Goal: Complete application form

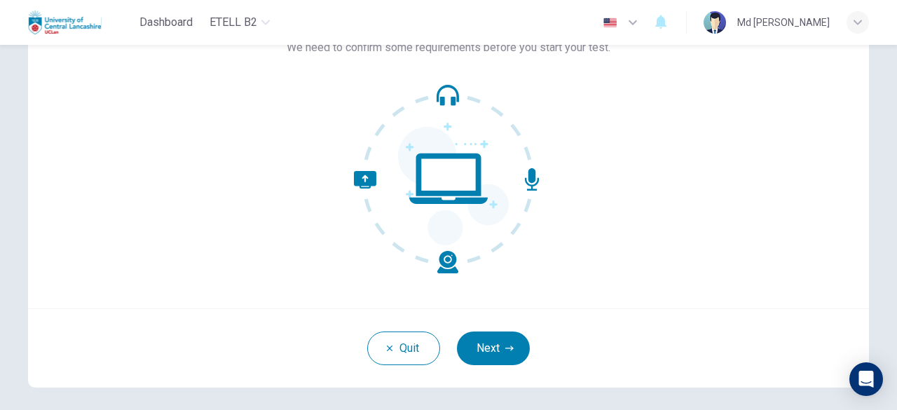
scroll to position [114, 0]
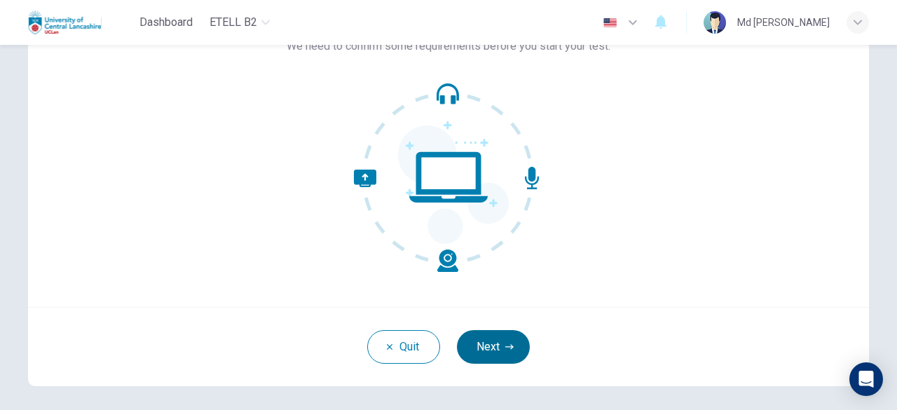
click at [498, 343] on button "Next" at bounding box center [493, 347] width 73 height 34
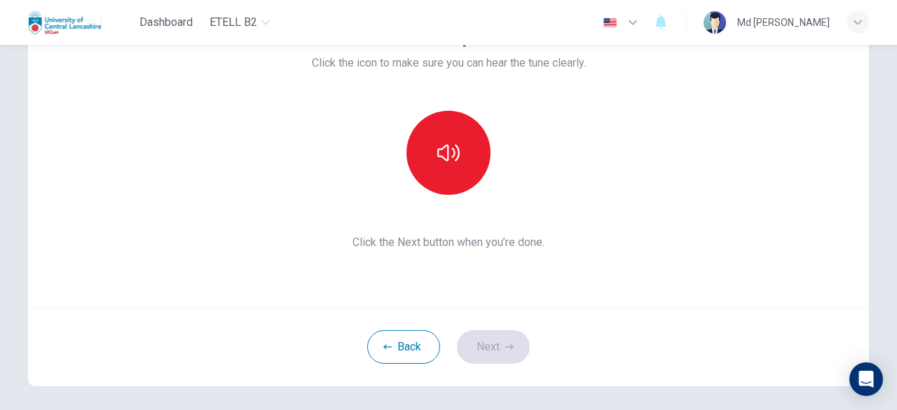
click at [492, 348] on div "Back Next" at bounding box center [448, 346] width 841 height 79
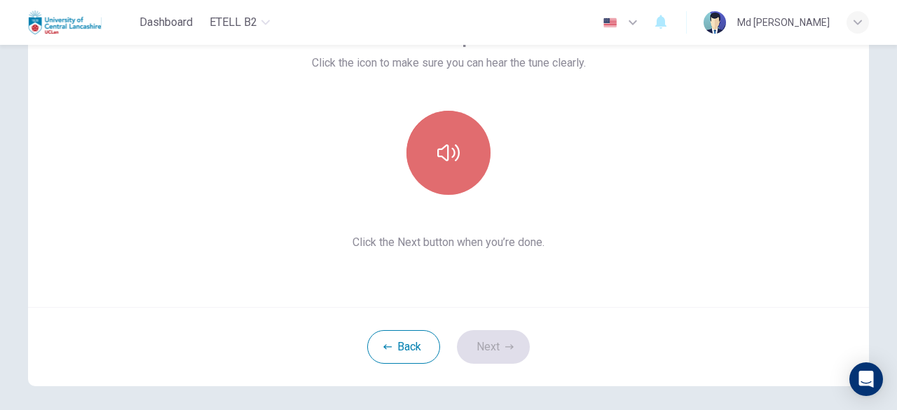
click at [441, 172] on button "button" at bounding box center [449, 153] width 84 height 84
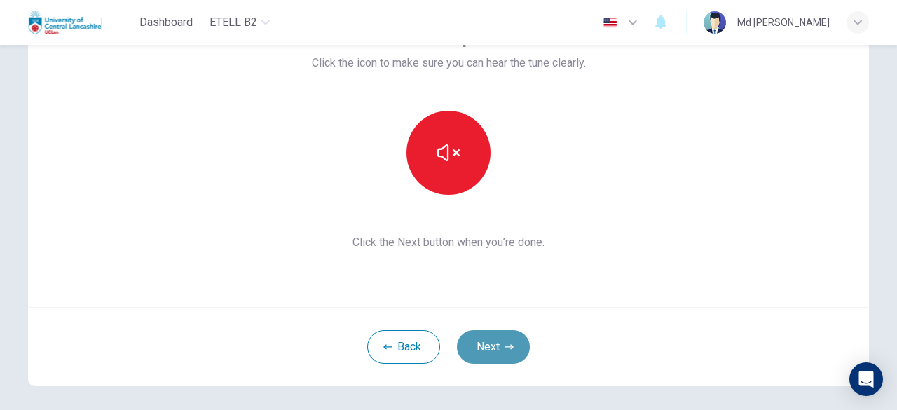
click at [496, 343] on button "Next" at bounding box center [493, 347] width 73 height 34
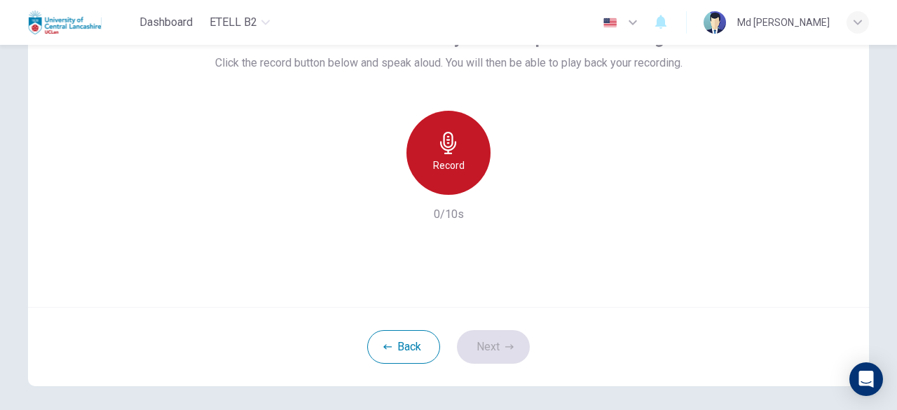
click at [439, 149] on icon "button" at bounding box center [448, 143] width 22 height 22
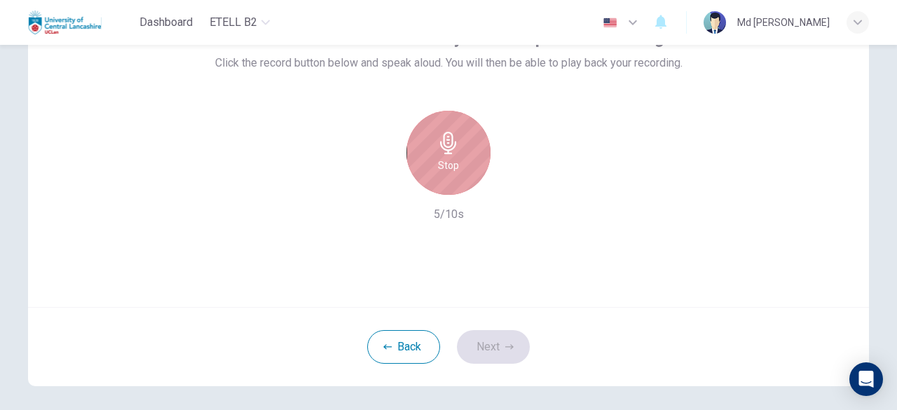
click at [439, 149] on icon "button" at bounding box center [448, 143] width 22 height 22
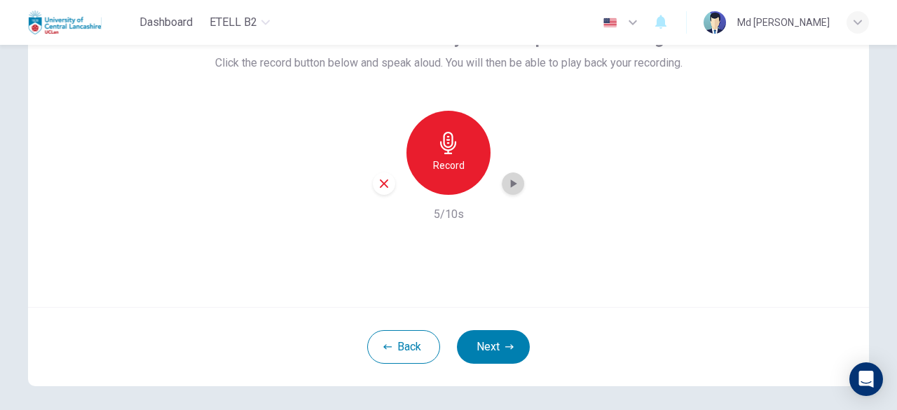
click at [514, 191] on div "button" at bounding box center [513, 183] width 22 height 22
click at [378, 186] on icon "button" at bounding box center [384, 183] width 13 height 13
click at [375, 186] on div "Record" at bounding box center [448, 153] width 151 height 84
click at [400, 341] on button "Back" at bounding box center [403, 347] width 73 height 34
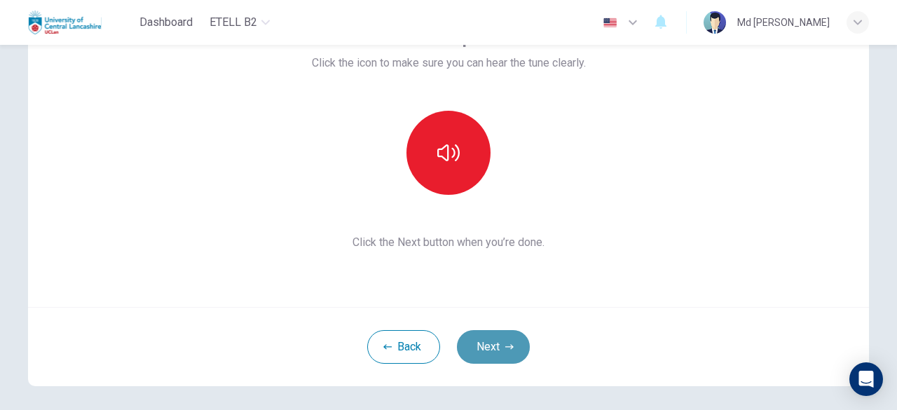
click at [496, 344] on button "Next" at bounding box center [493, 347] width 73 height 34
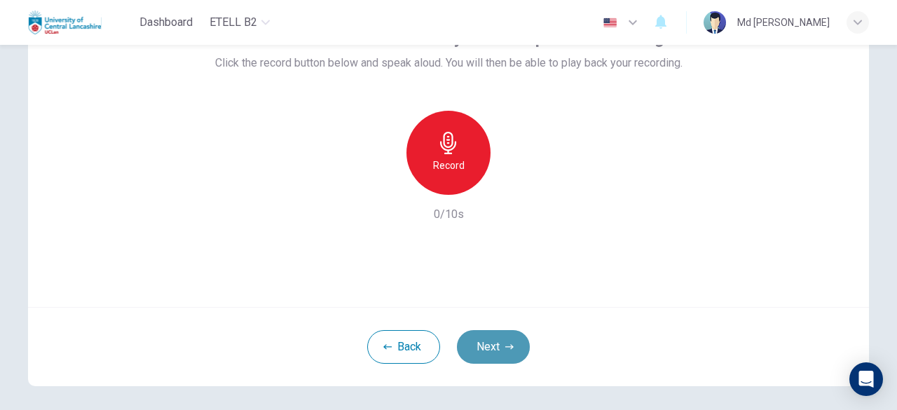
click at [496, 344] on button "Next" at bounding box center [493, 347] width 73 height 34
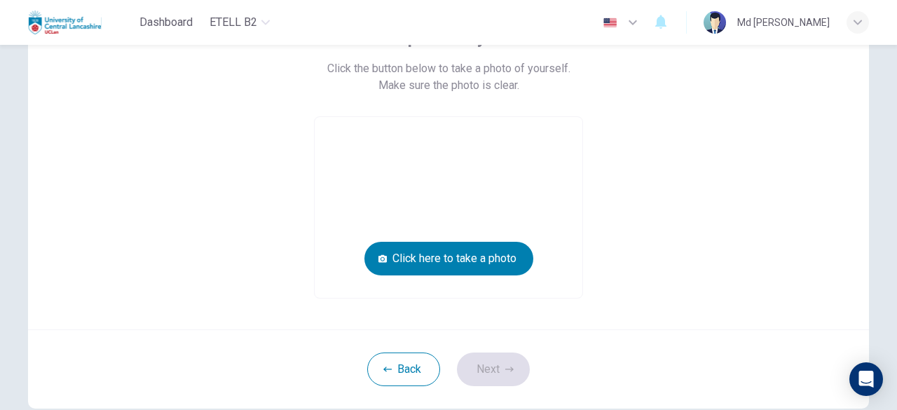
drag, startPoint x: 185, startPoint y: 276, endPoint x: 386, endPoint y: 240, distance: 203.8
click at [386, 240] on div "Take a photo of yourself. Click the button below to take a photo of yourself. M…" at bounding box center [449, 163] width 634 height 272
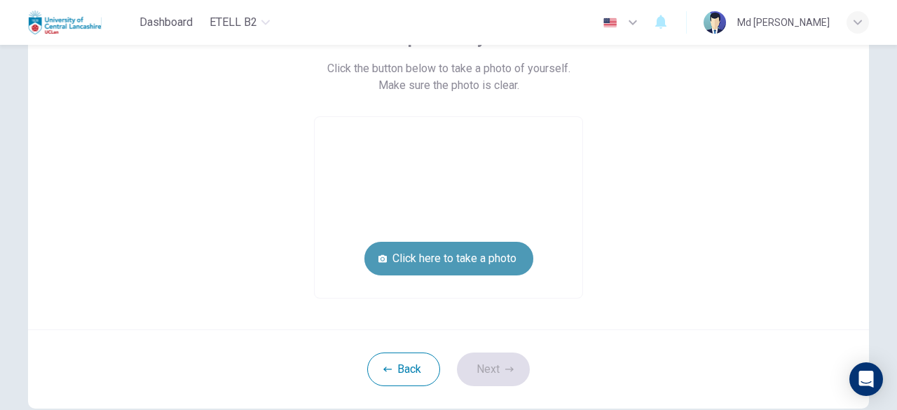
click at [394, 254] on button "Click here to take a photo" at bounding box center [448, 259] width 169 height 34
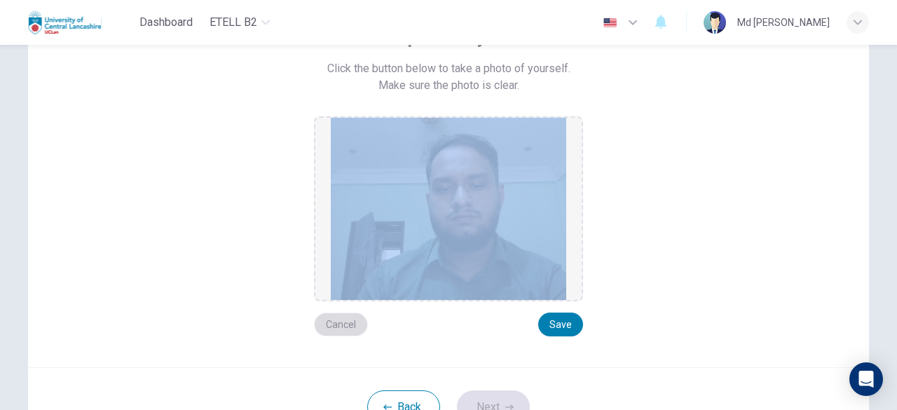
click at [336, 329] on button "Cancel" at bounding box center [341, 325] width 54 height 24
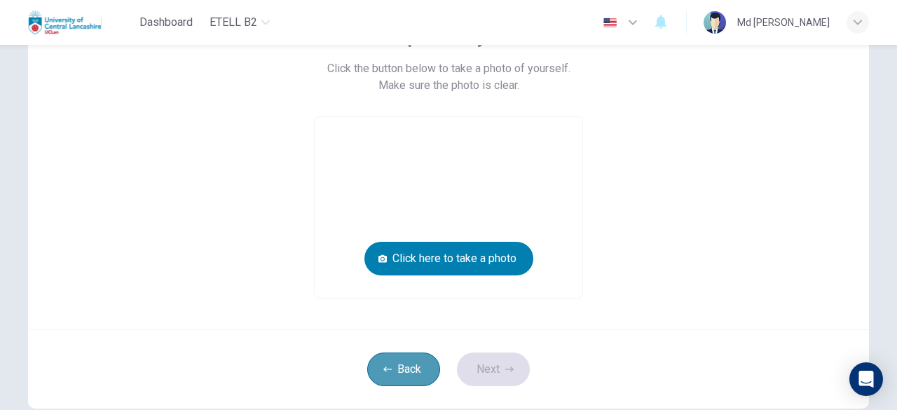
click at [411, 372] on button "Back" at bounding box center [403, 370] width 73 height 34
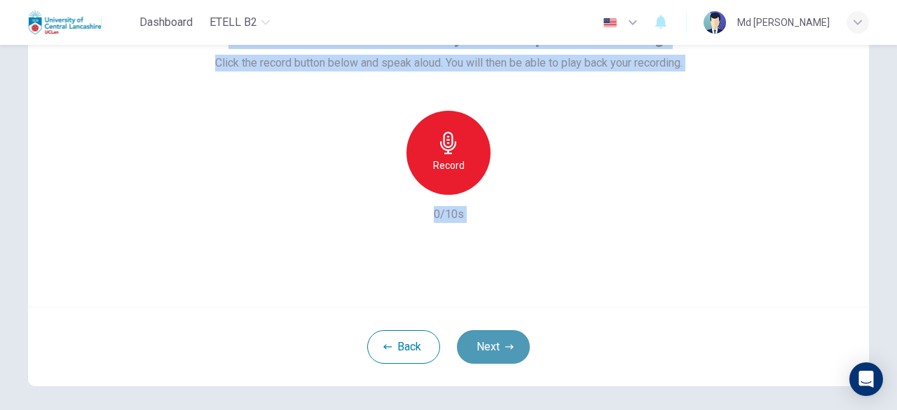
click at [505, 346] on icon "button" at bounding box center [509, 346] width 8 height 5
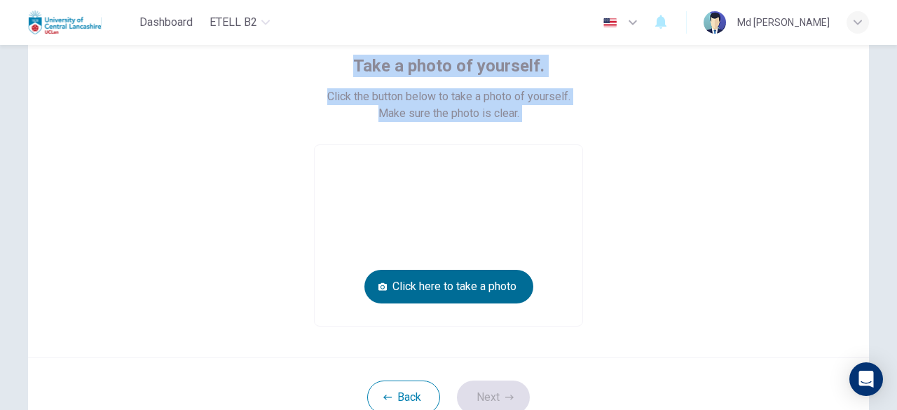
scroll to position [91, 0]
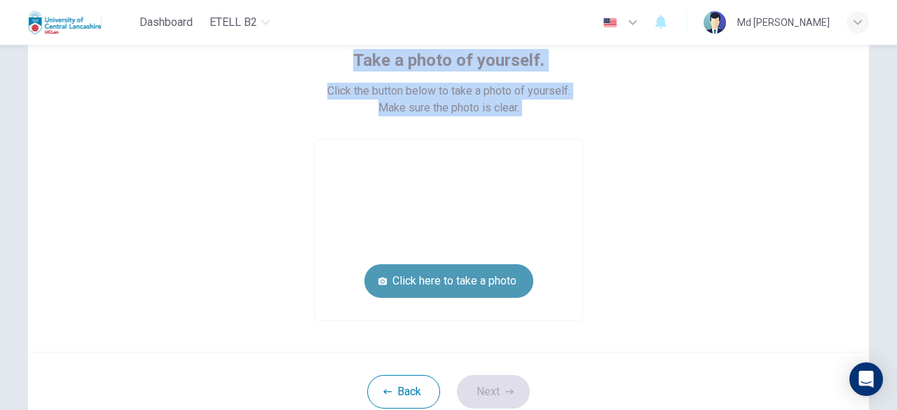
click at [453, 271] on button "Click here to take a photo" at bounding box center [448, 281] width 169 height 34
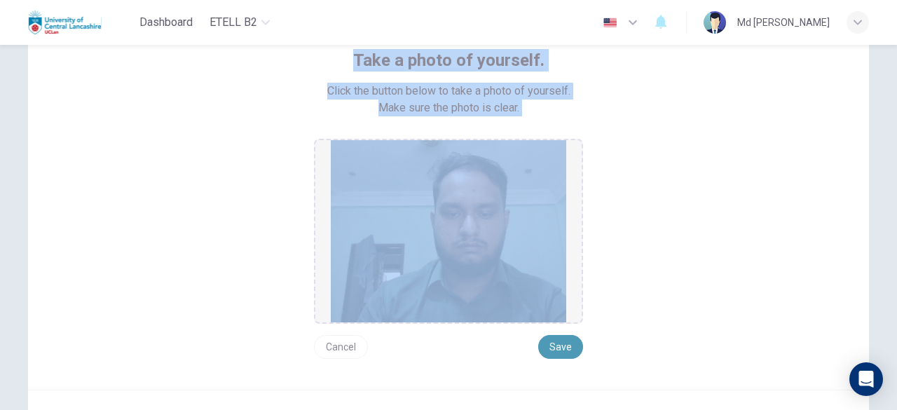
click at [558, 341] on button "Save" at bounding box center [560, 347] width 45 height 24
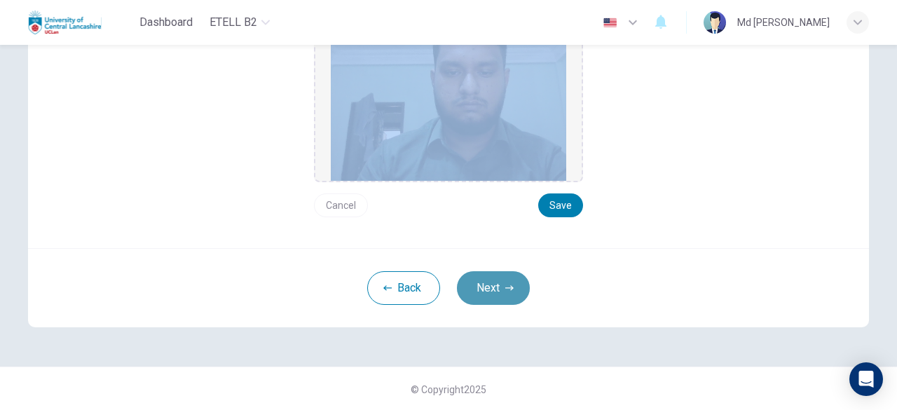
click at [495, 280] on button "Next" at bounding box center [493, 288] width 73 height 34
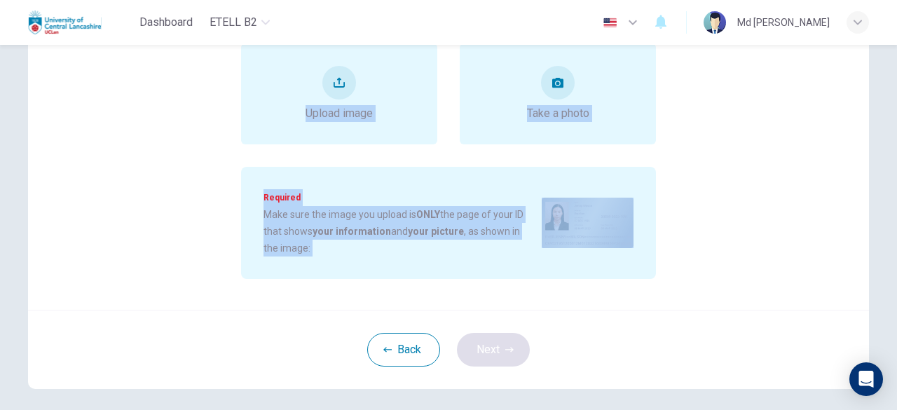
scroll to position [188, 0]
click at [399, 355] on button "Back" at bounding box center [403, 349] width 73 height 34
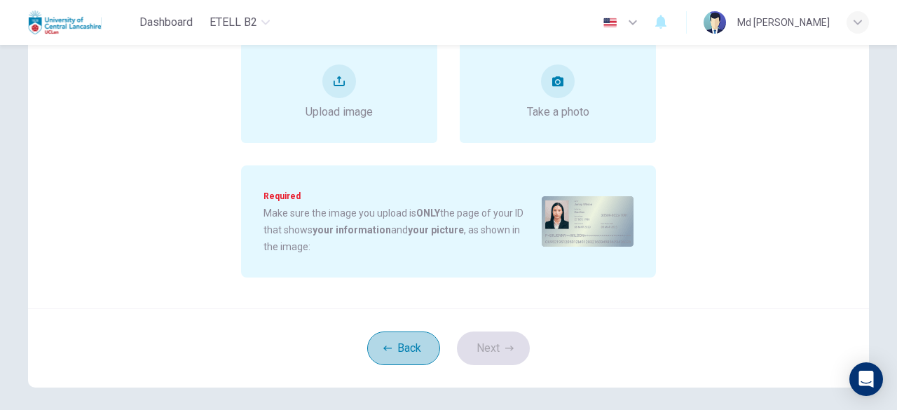
click at [399, 355] on div "Back Next" at bounding box center [448, 347] width 841 height 79
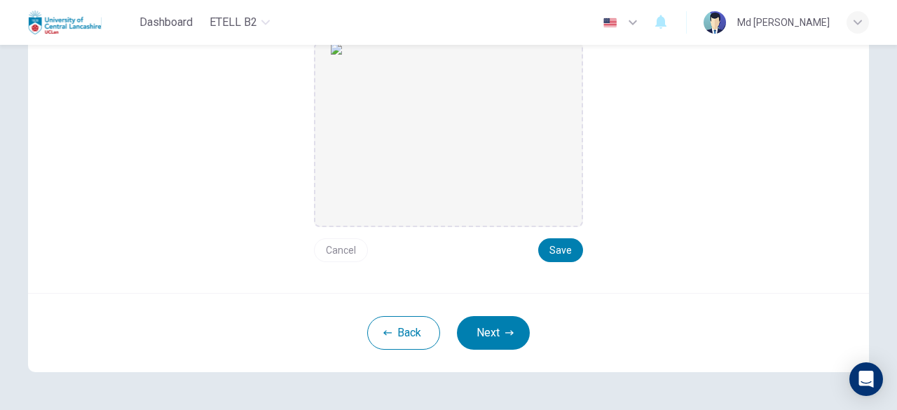
click at [399, 355] on div "Back Next" at bounding box center [448, 332] width 841 height 79
click at [399, 336] on button "Back" at bounding box center [403, 333] width 73 height 34
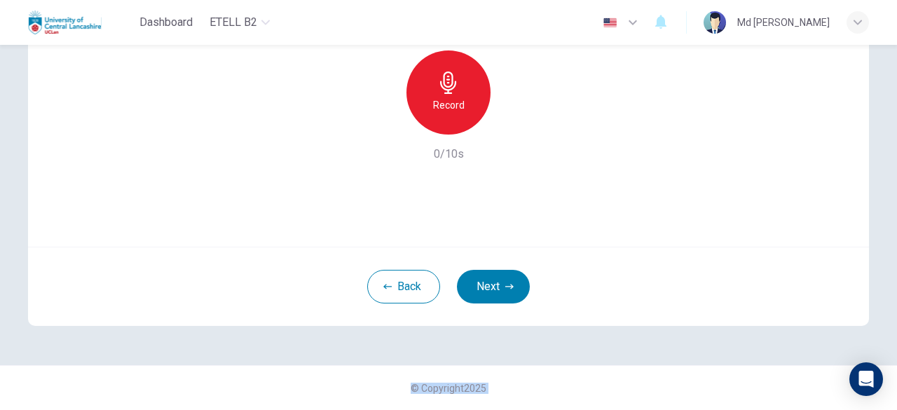
click at [399, 336] on div "Use this screen to make sure your microphone is working. Click the record butto…" at bounding box center [449, 118] width 886 height 494
click at [399, 336] on div "Use this screen to make sure your microphone is working. Click the record butto…" at bounding box center [449, 119] width 886 height 494
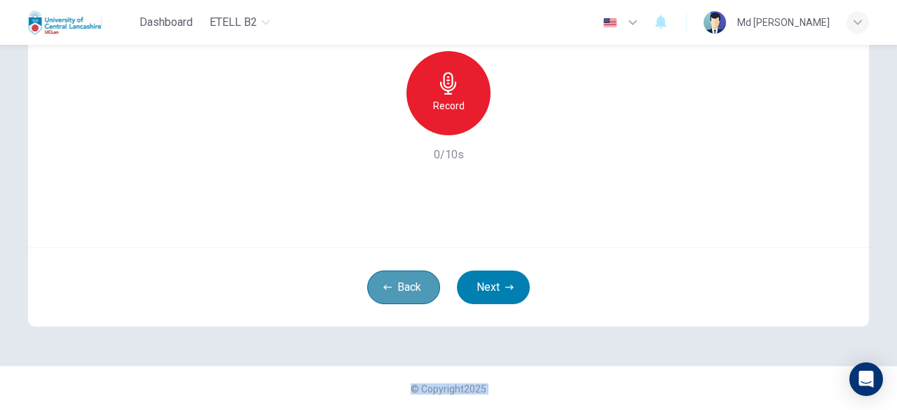
click at [390, 282] on button "Back" at bounding box center [403, 288] width 73 height 34
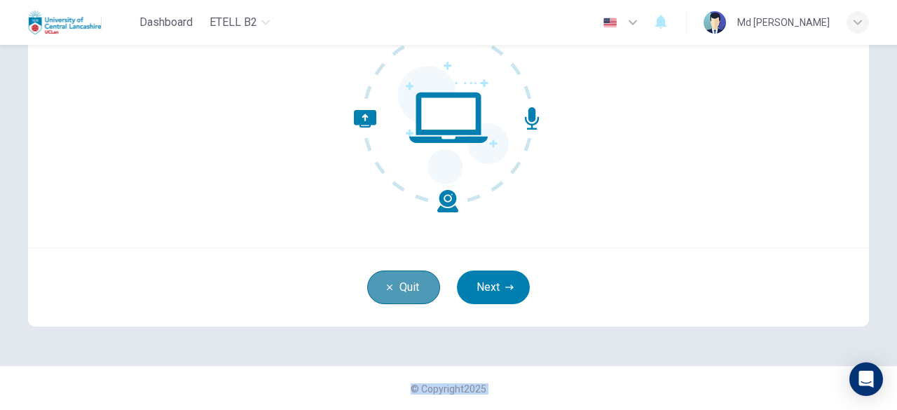
click at [390, 282] on button "Quit" at bounding box center [403, 288] width 73 height 34
